Goal: Transaction & Acquisition: Obtain resource

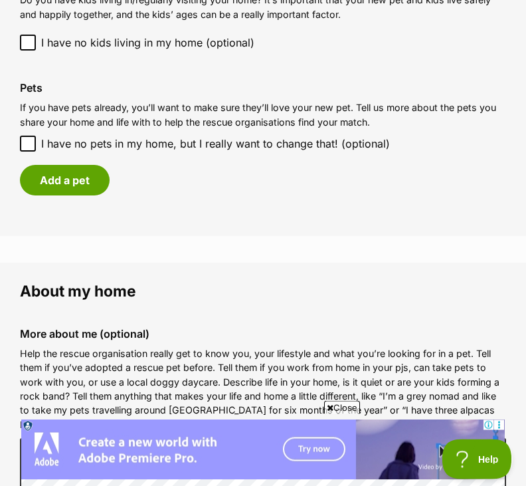
scroll to position [1211, 0]
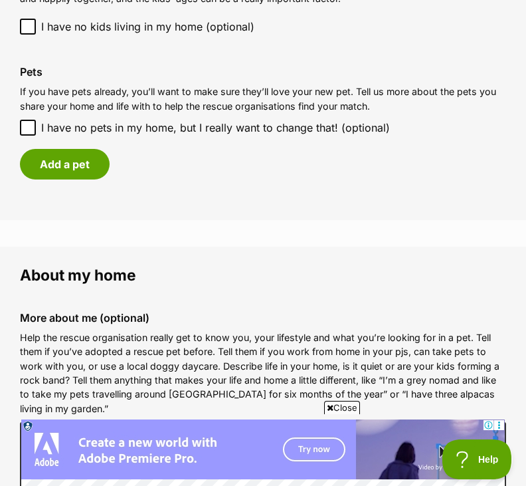
click at [70, 163] on button "Add a pet" at bounding box center [65, 164] width 90 height 31
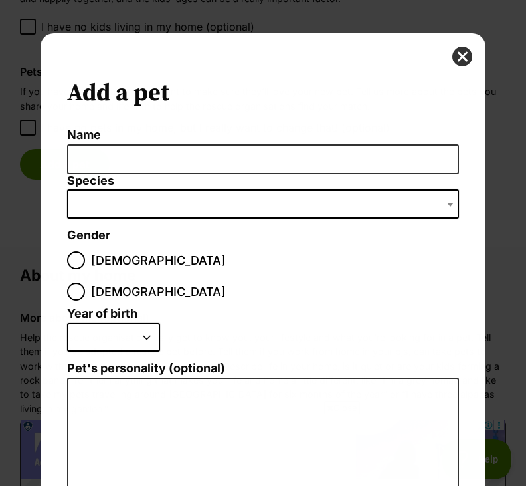
scroll to position [0, 0]
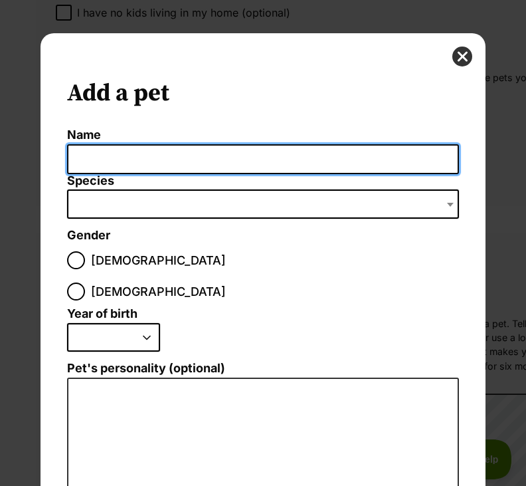
click at [92, 158] on input "Name" at bounding box center [263, 159] width 393 height 30
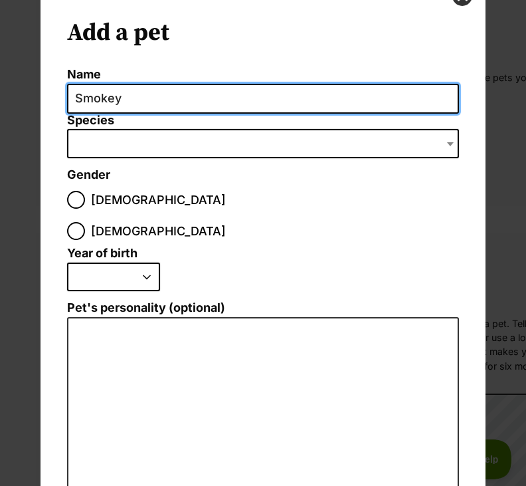
scroll to position [62, 0]
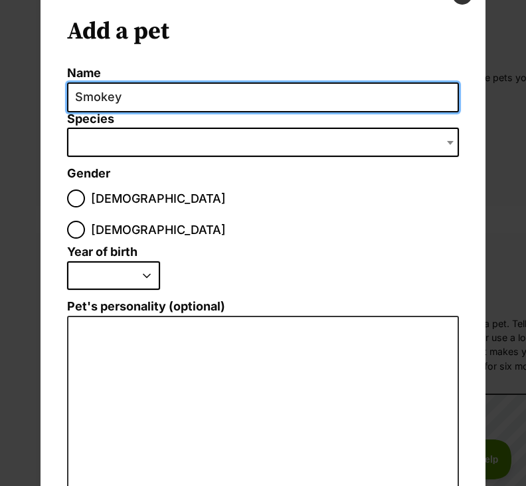
type input "Smokey"
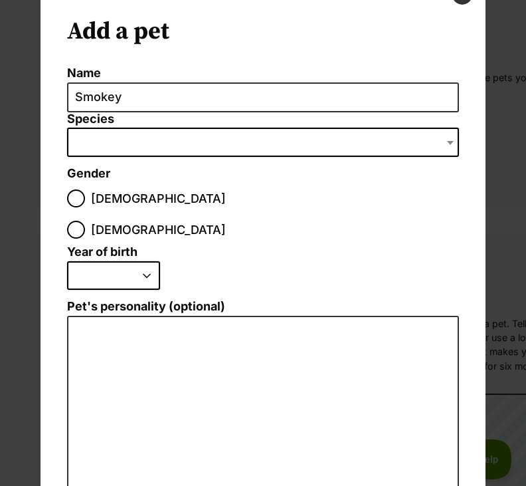
click at [94, 136] on span "Dialog Window - Close (Press escape to close)" at bounding box center [263, 142] width 393 height 29
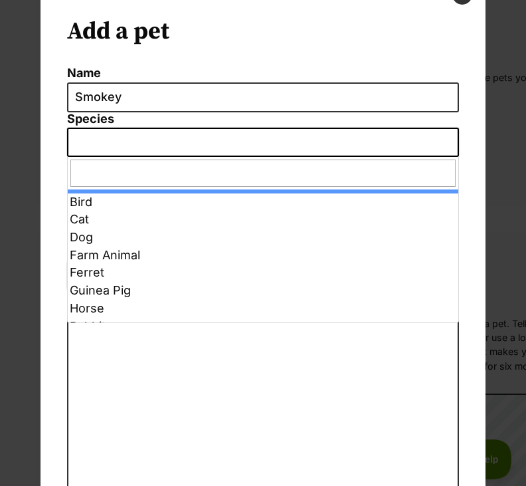
scroll to position [0, 0]
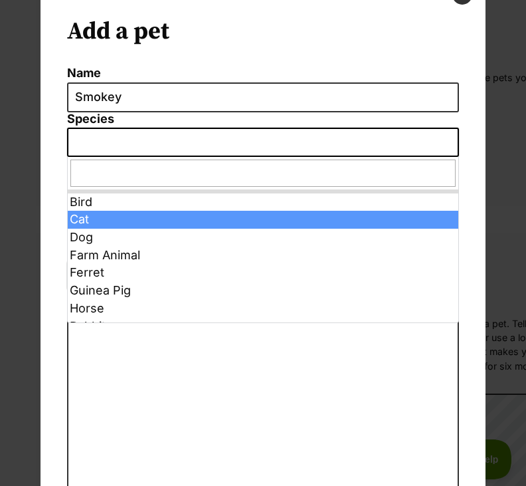
select select "2"
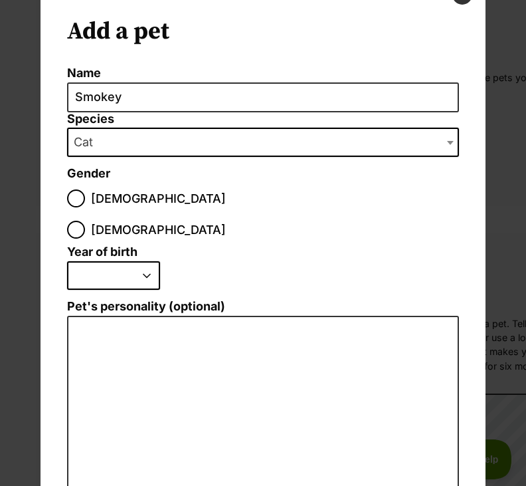
click at [74, 191] on input "Male" at bounding box center [76, 198] width 18 height 18
radio input "true"
click at [153, 261] on select "2025 2024 2023 2022 2021 2020 2019 2018 2017 2016 2015 2014 2013 2012 2011 2010…" at bounding box center [113, 275] width 93 height 29
select select "2017"
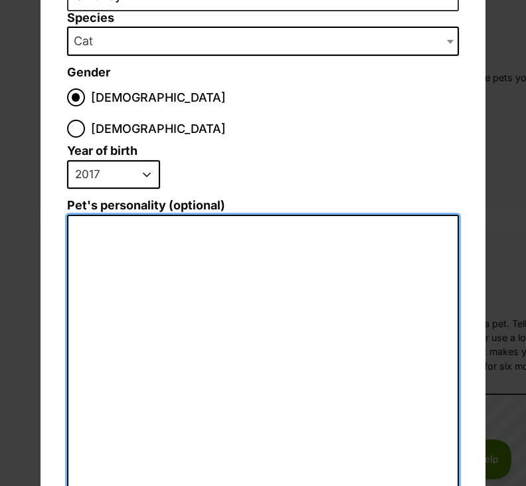
click at [98, 215] on textarea "Pet's personality (optional)" at bounding box center [263, 360] width 393 height 291
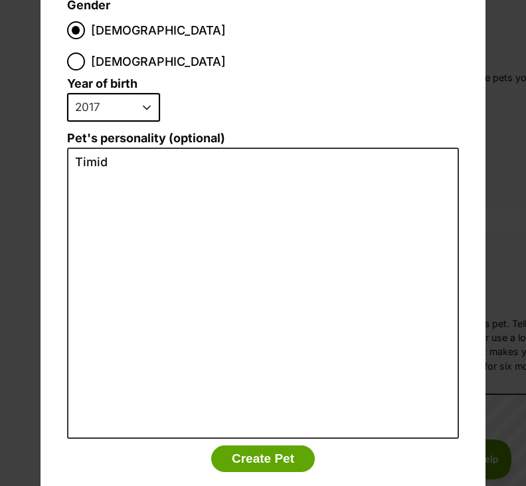
scroll to position [229, 0]
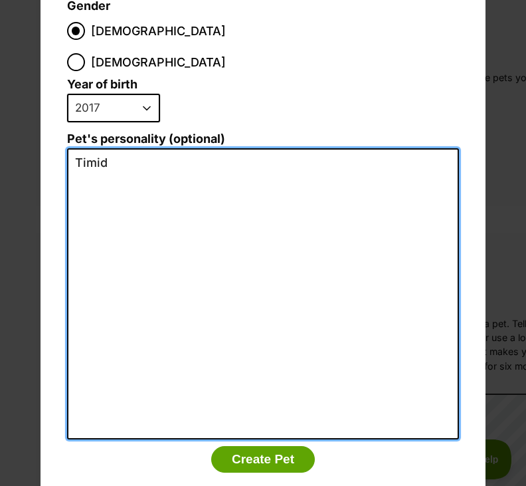
type textarea "Timid"
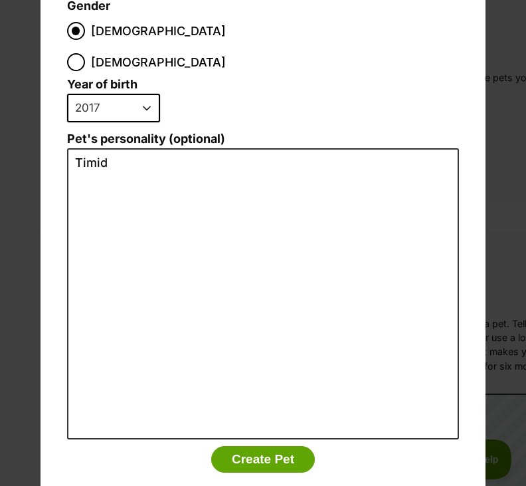
click at [290, 446] on button "Create Pet" at bounding box center [263, 459] width 104 height 27
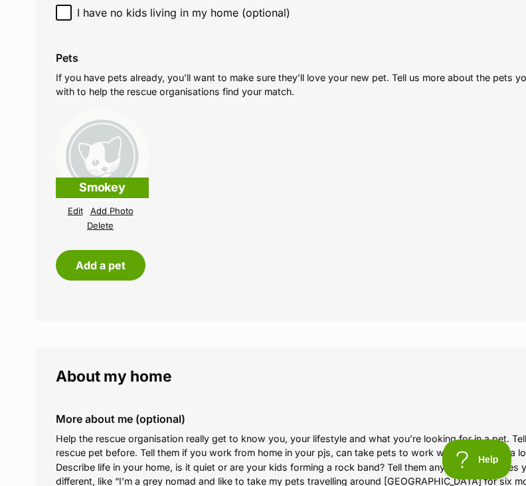
scroll to position [1211, 0]
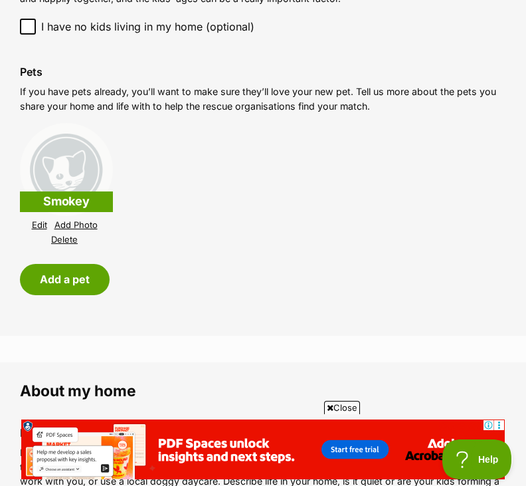
click at [88, 276] on button "Add a pet" at bounding box center [65, 279] width 90 height 31
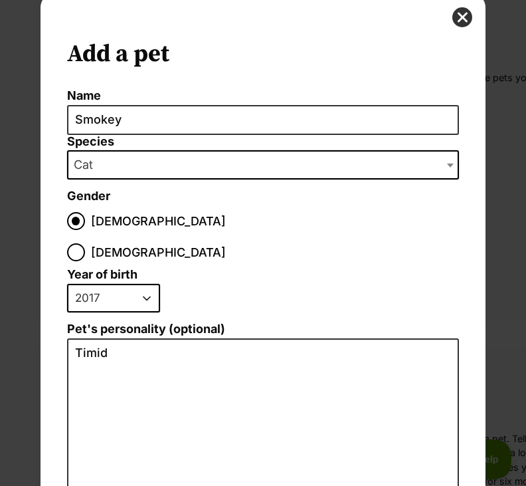
scroll to position [39, 0]
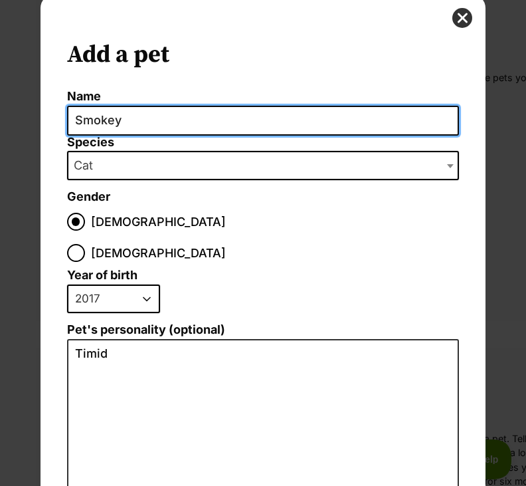
click at [146, 121] on input "Smokey" at bounding box center [263, 121] width 393 height 30
type input "S"
type input "Alice"
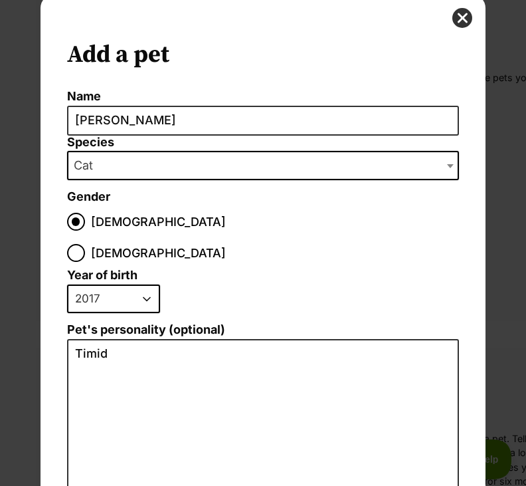
click at [85, 244] on input "Female" at bounding box center [76, 253] width 18 height 18
radio input "true"
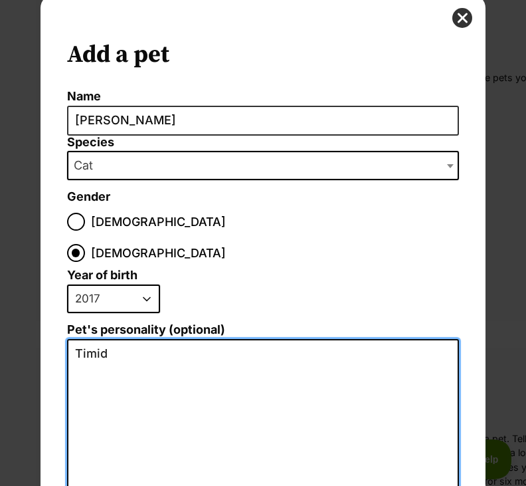
click at [130, 339] on textarea "Timid" at bounding box center [263, 484] width 393 height 291
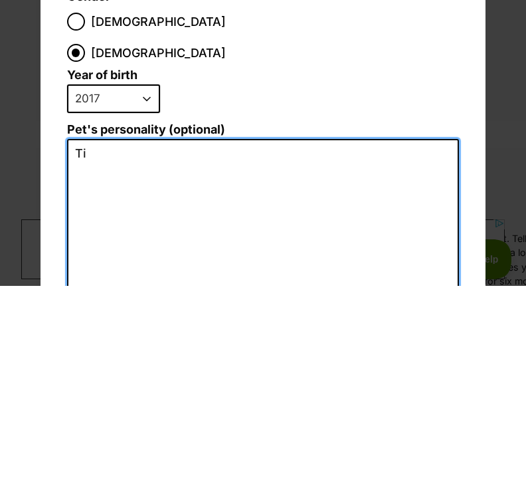
type textarea "T"
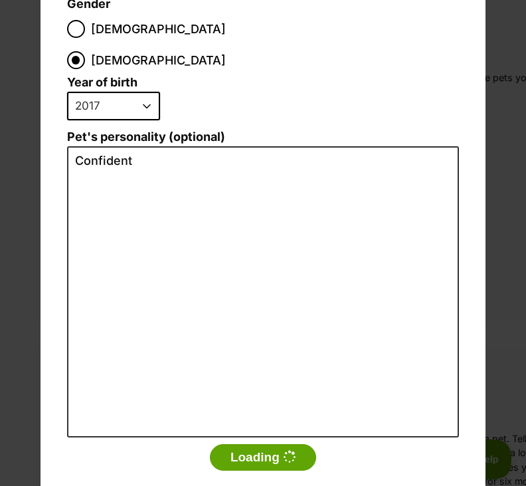
scroll to position [229, 0]
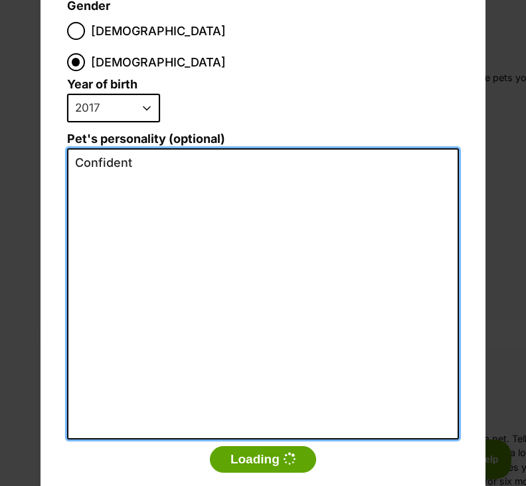
type textarea "Confident"
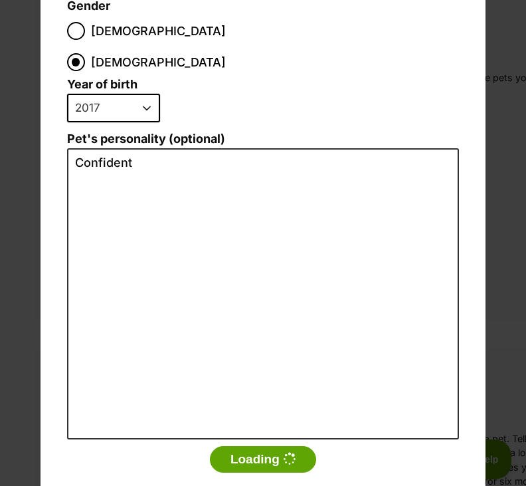
click at [291, 452] on icon "Dialog Window - Close (Press escape to close)" at bounding box center [289, 458] width 13 height 13
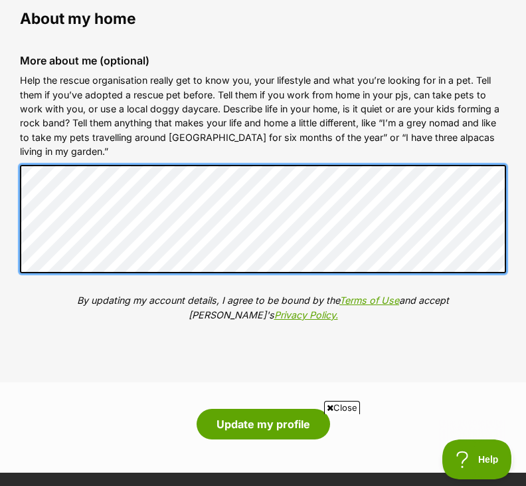
scroll to position [0, 0]
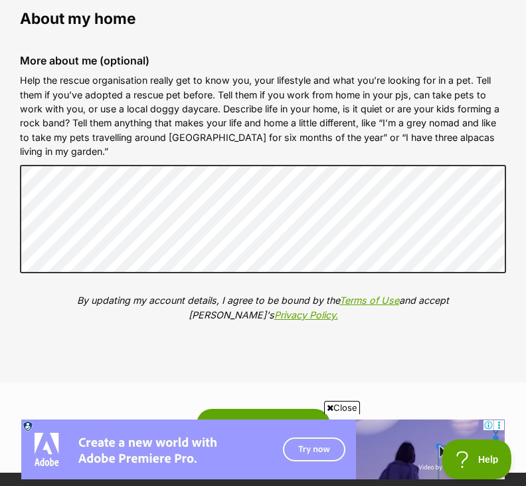
click at [517, 232] on fieldset "About my home More about me (optional) Help the rescue organisation really get …" at bounding box center [263, 186] width 526 height 392
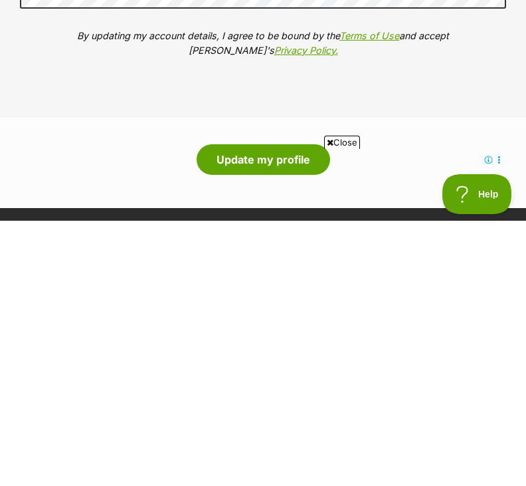
click at [270, 409] on button "Update my profile" at bounding box center [264, 424] width 134 height 31
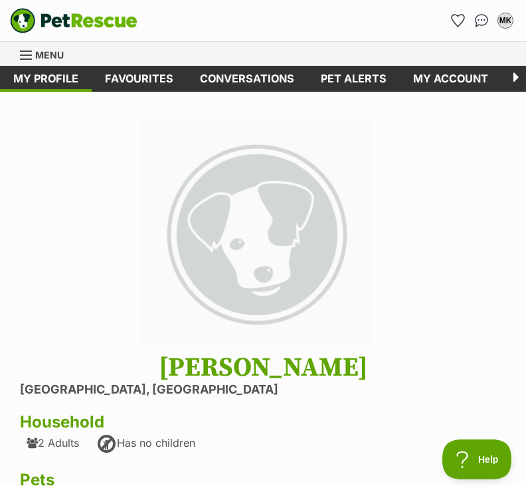
click at [46, 52] on span "Menu" at bounding box center [49, 54] width 29 height 11
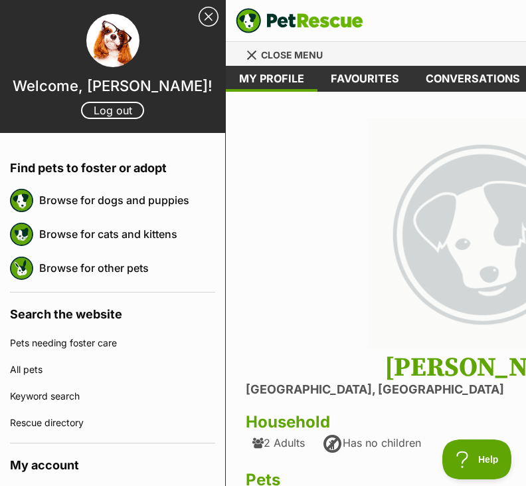
click at [169, 202] on link "Browse for dogs and puppies" at bounding box center [127, 200] width 176 height 28
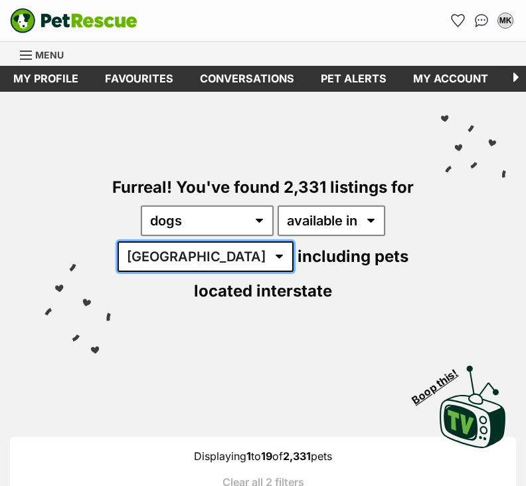
click at [209, 258] on select "Australia ACT NSW NT QLD SA TAS VIC WA" at bounding box center [206, 256] width 176 height 31
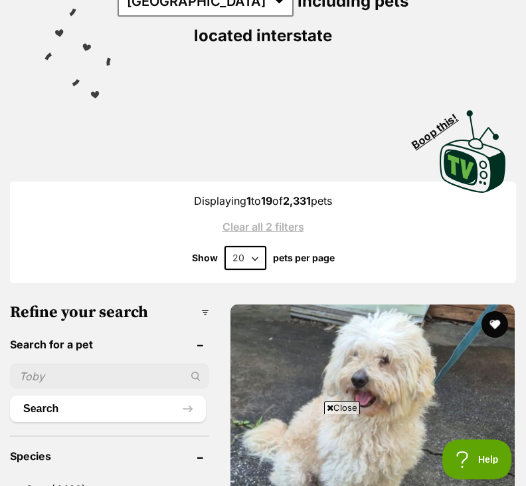
click at [48, 372] on input "text" at bounding box center [109, 375] width 199 height 25
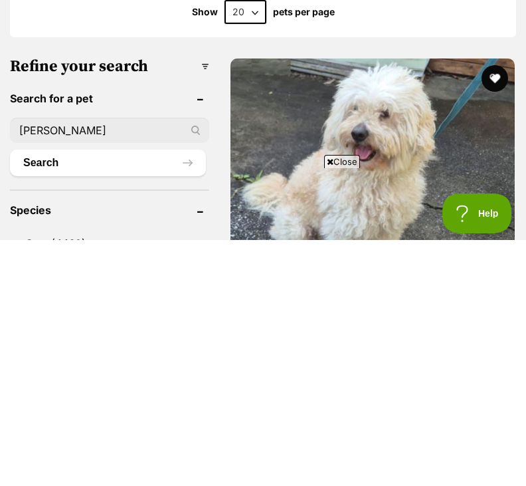
type input "[PERSON_NAME]"
click at [94, 395] on button "Search" at bounding box center [108, 408] width 196 height 27
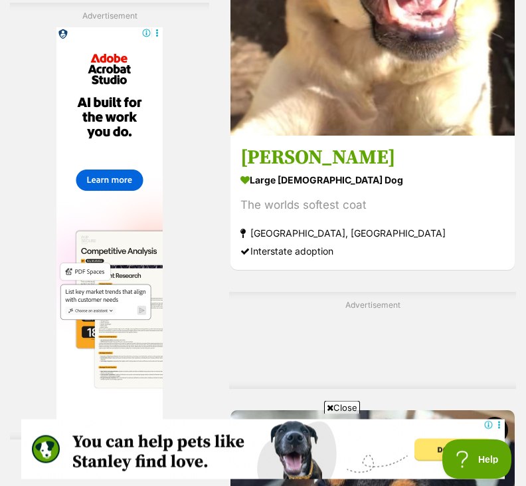
scroll to position [2865, 0]
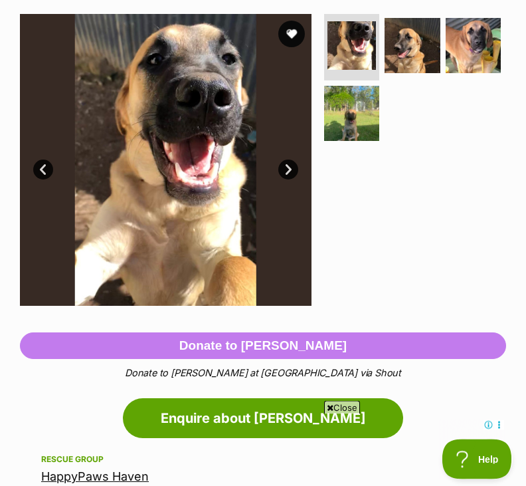
scroll to position [260, 0]
click at [272, 415] on link "Enquire about [PERSON_NAME]" at bounding box center [263, 418] width 280 height 40
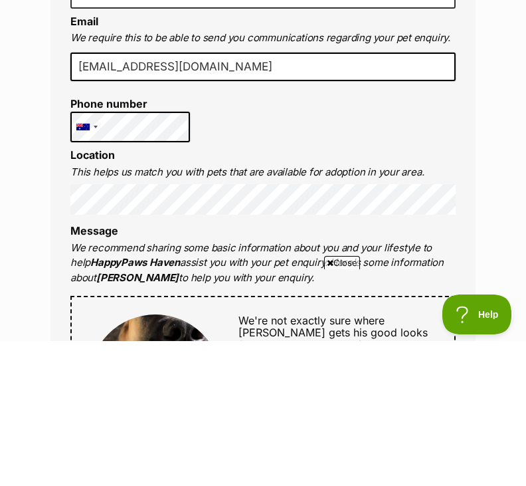
scroll to position [427, 0]
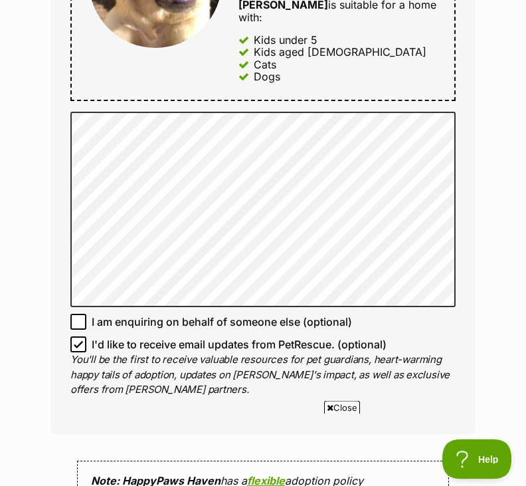
click at [83, 337] on input "I'd like to receive email updates from PetRescue. (optional)" at bounding box center [78, 345] width 16 height 16
checkbox input "false"
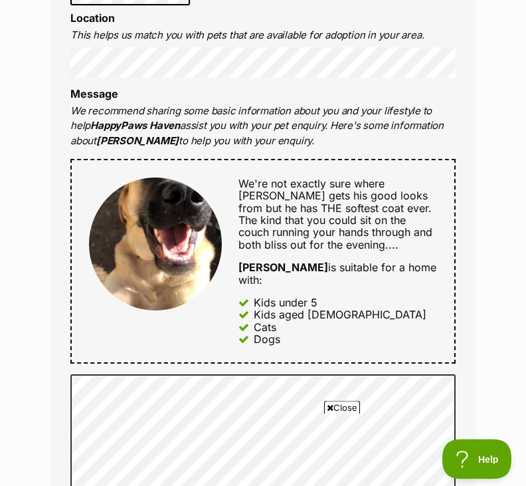
scroll to position [565, 0]
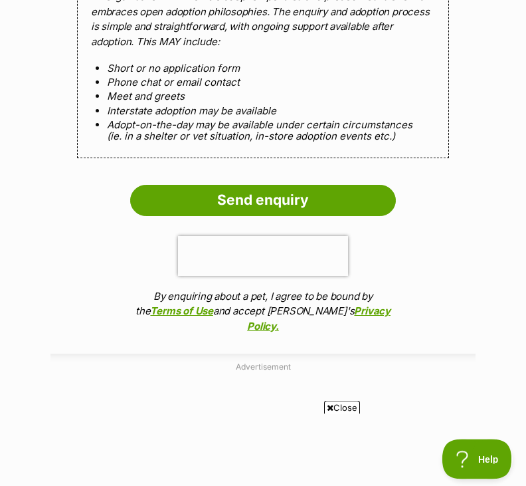
click at [331, 185] on input "Send enquiry" at bounding box center [263, 200] width 266 height 31
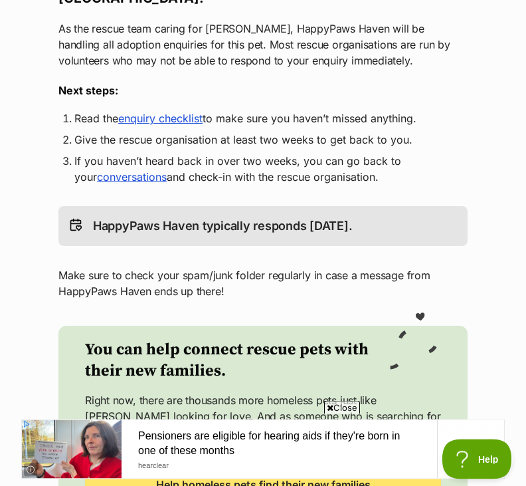
scroll to position [269, 0]
click at [163, 117] on link "enquiry checklist" at bounding box center [160, 118] width 84 height 13
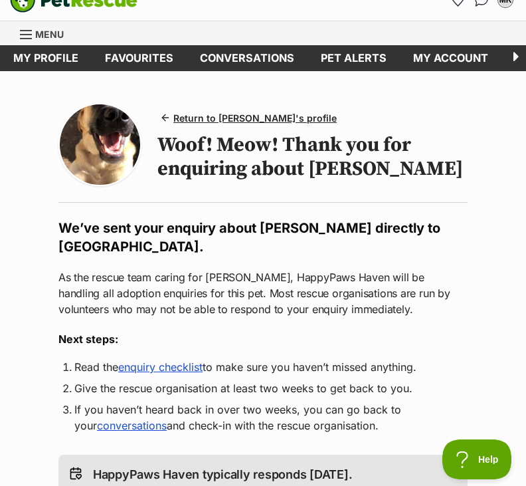
scroll to position [21, 0]
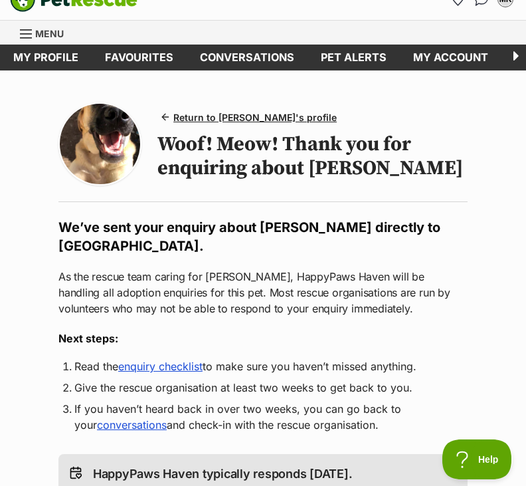
click at [272, 118] on span "Return to [PERSON_NAME]'s profile" at bounding box center [254, 117] width 163 height 14
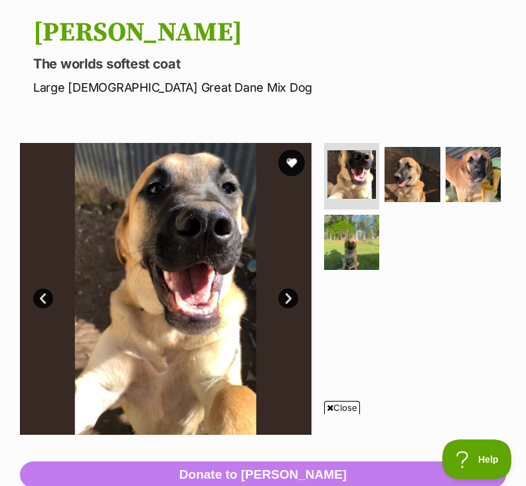
click at [367, 178] on img at bounding box center [351, 174] width 48 height 48
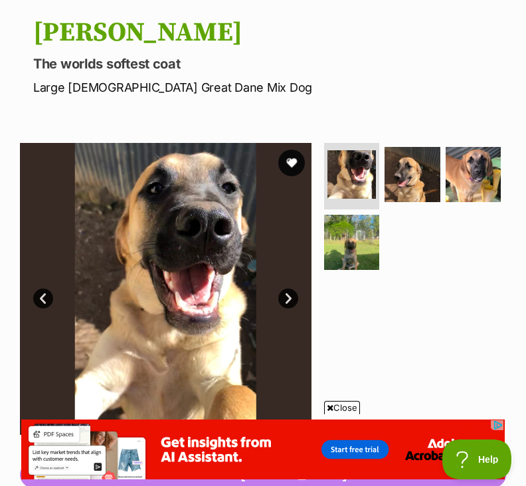
click at [407, 177] on img at bounding box center [412, 174] width 55 height 55
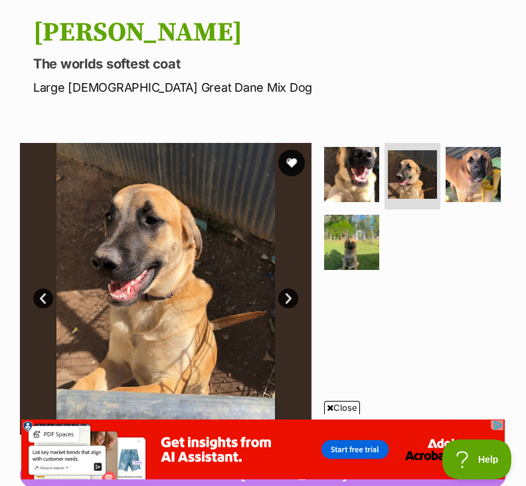
click at [475, 193] on img at bounding box center [473, 174] width 55 height 55
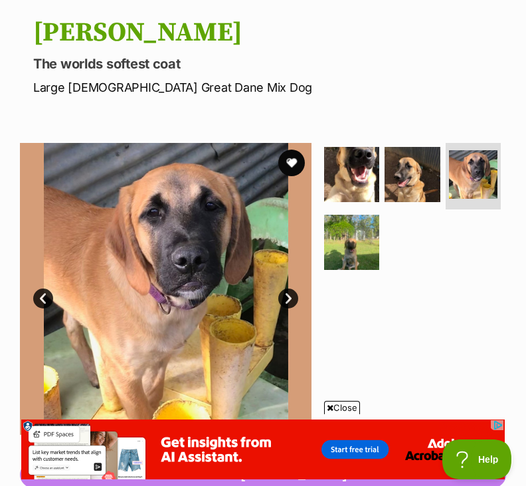
click at [369, 258] on img at bounding box center [351, 242] width 55 height 55
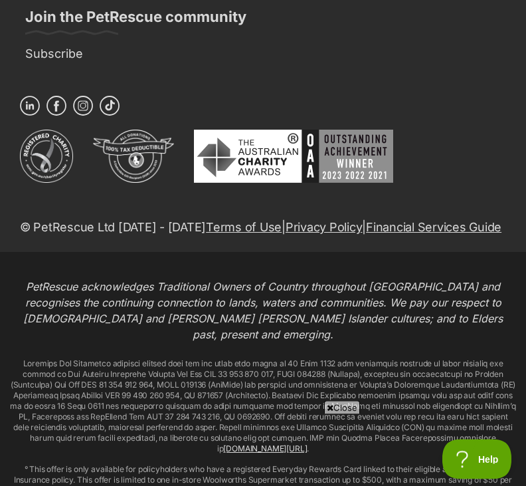
scroll to position [3481, 0]
